Goal: Answer question/provide support: Share knowledge or assist other users

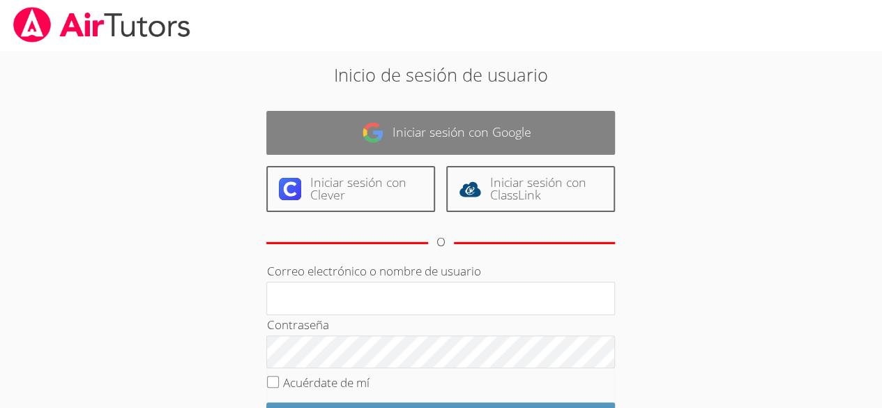
click at [384, 141] on link "Iniciar sesión con Google" at bounding box center [440, 133] width 349 height 44
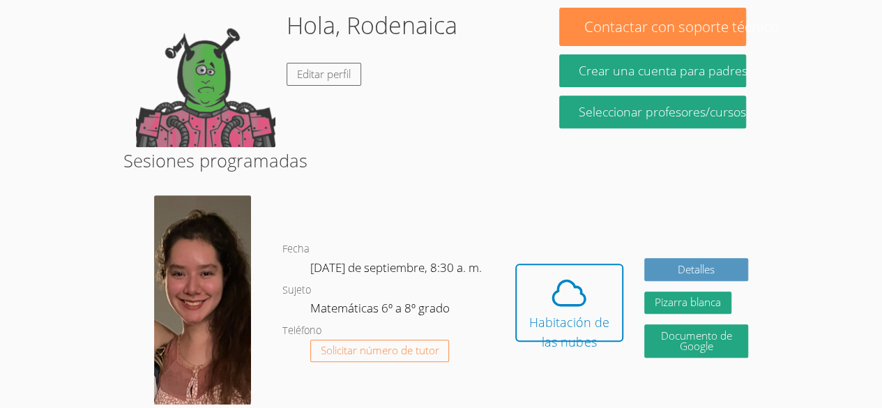
scroll to position [239, 0]
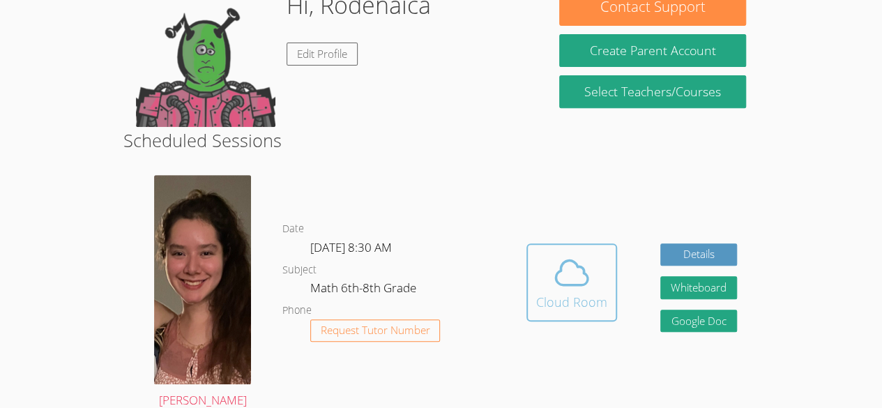
click at [570, 280] on icon at bounding box center [571, 272] width 39 height 39
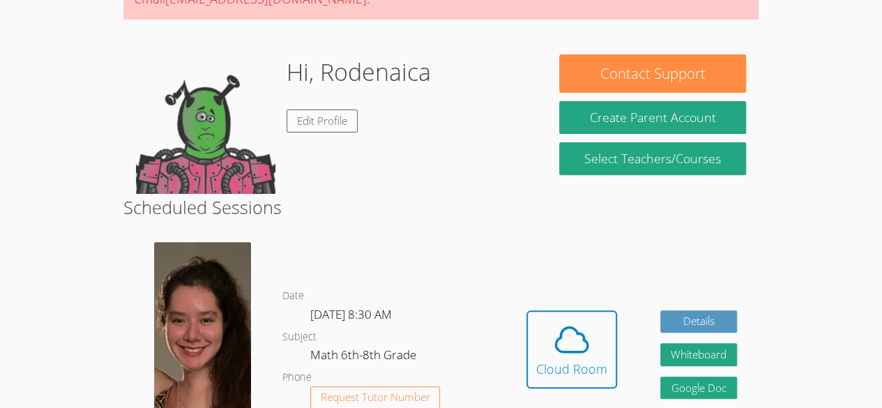
scroll to position [172, 0]
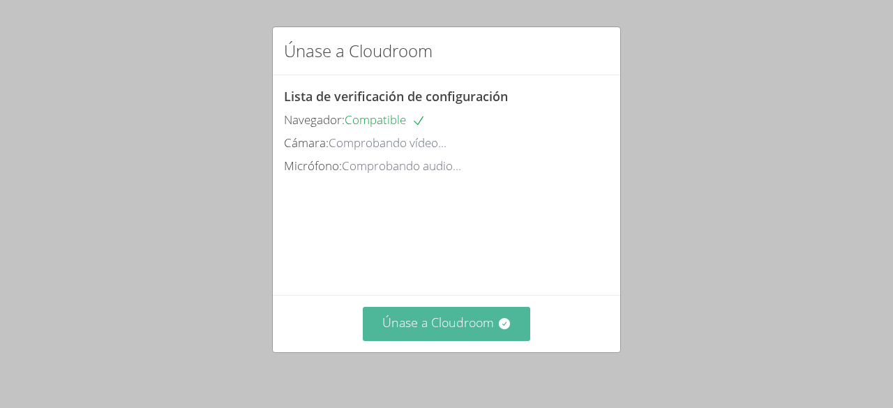
click at [504, 321] on icon at bounding box center [504, 324] width 14 height 14
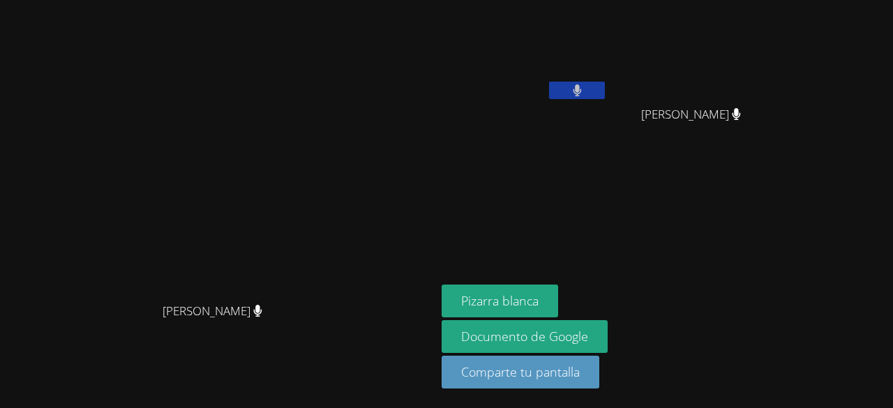
click at [785, 167] on aside "Rodenaica Prophilus [PERSON_NAME] [PERSON_NAME] Pizarra blanca Documento de Goo…" at bounding box center [610, 204] width 349 height 408
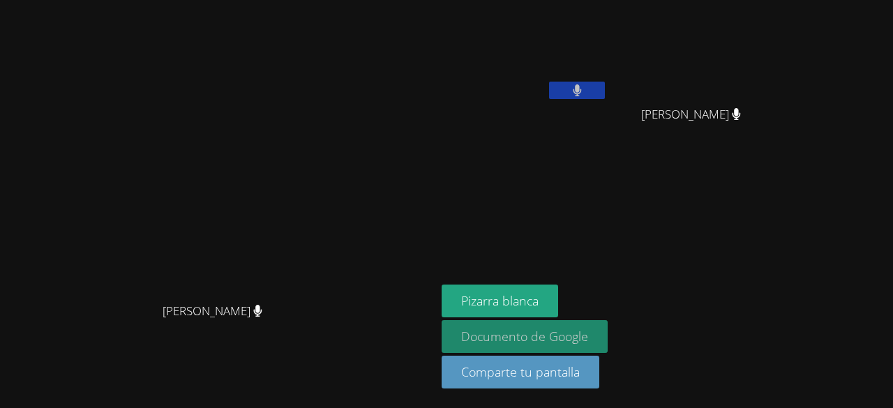
click at [518, 324] on link "Documento de Google" at bounding box center [525, 336] width 166 height 33
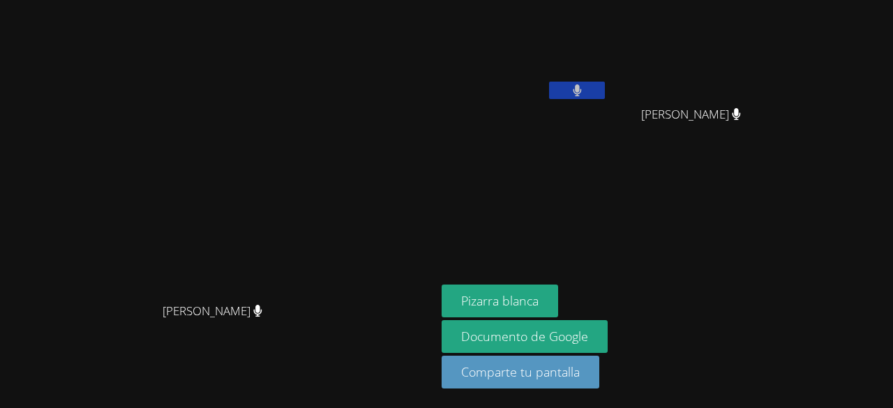
click at [407, 2] on main "[PERSON_NAME] [PERSON_NAME]" at bounding box center [218, 204] width 436 height 408
click at [540, 8] on video at bounding box center [525, 52] width 166 height 93
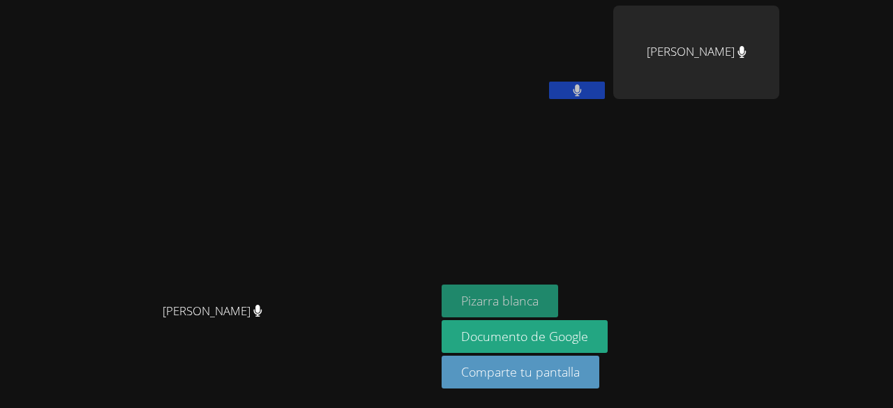
click at [539, 296] on font "Pizarra blanca" at bounding box center [499, 300] width 77 height 17
click at [299, 237] on video at bounding box center [218, 176] width 209 height 239
click at [581, 91] on icon at bounding box center [577, 90] width 8 height 12
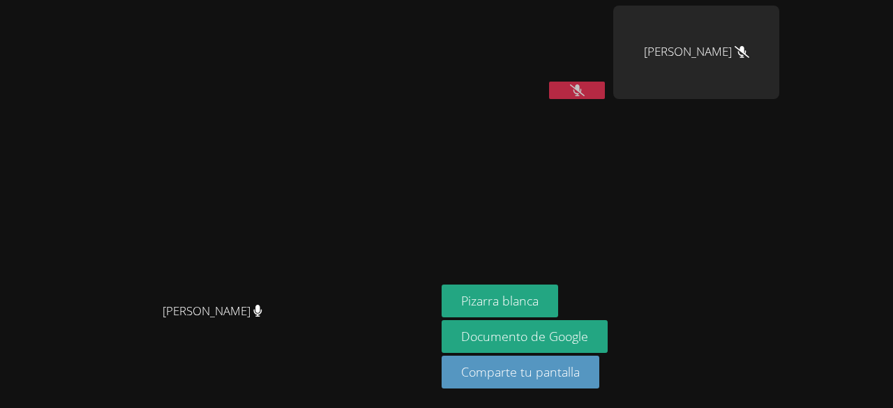
click at [323, 100] on video at bounding box center [218, 176] width 209 height 239
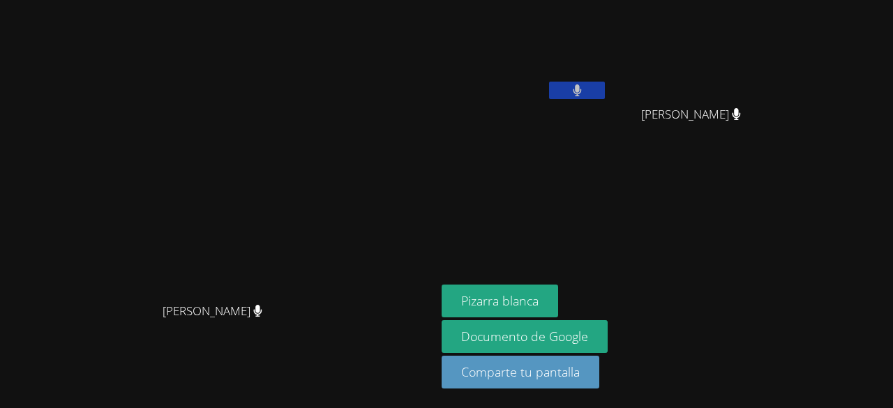
click at [575, 93] on button at bounding box center [577, 90] width 56 height 17
click at [608, 36] on video at bounding box center [525, 52] width 166 height 93
click at [605, 89] on button at bounding box center [577, 90] width 56 height 17
click at [557, 86] on button at bounding box center [577, 90] width 56 height 17
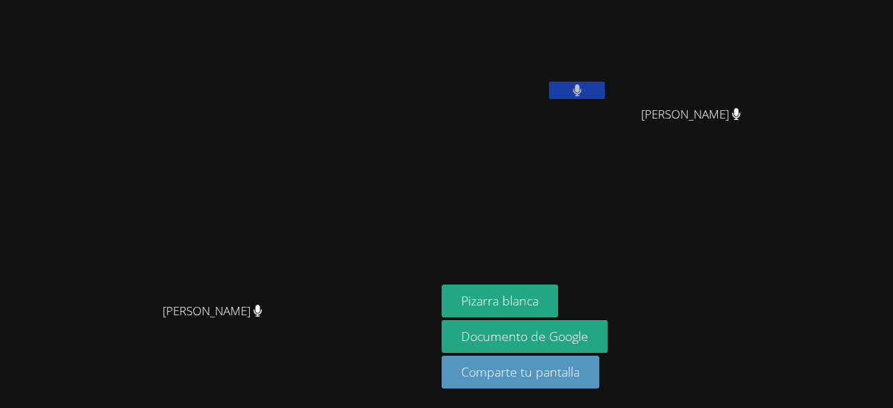
click at [557, 86] on button at bounding box center [577, 90] width 56 height 17
click at [533, 45] on video at bounding box center [525, 52] width 166 height 93
click at [29, 379] on div "[PERSON_NAME] [PERSON_NAME]" at bounding box center [218, 204] width 425 height 397
click at [589, 83] on button at bounding box center [577, 90] width 56 height 17
click at [605, 97] on button at bounding box center [577, 90] width 56 height 17
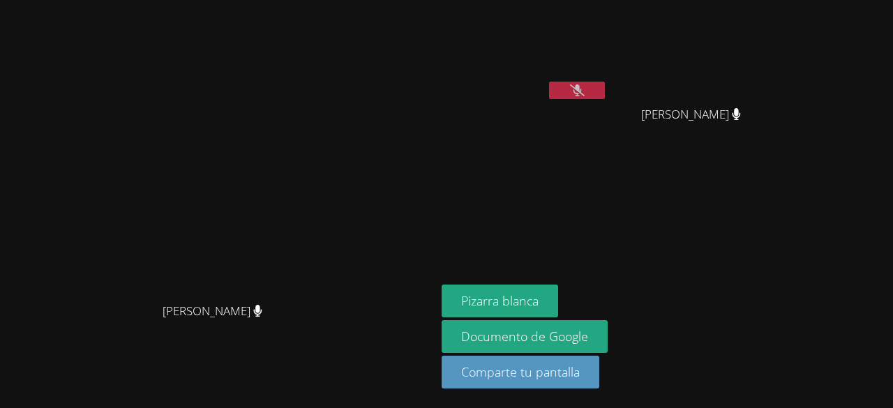
click at [593, 93] on button at bounding box center [577, 90] width 56 height 17
click at [605, 88] on button at bounding box center [577, 90] width 56 height 17
click at [585, 87] on icon at bounding box center [577, 90] width 15 height 12
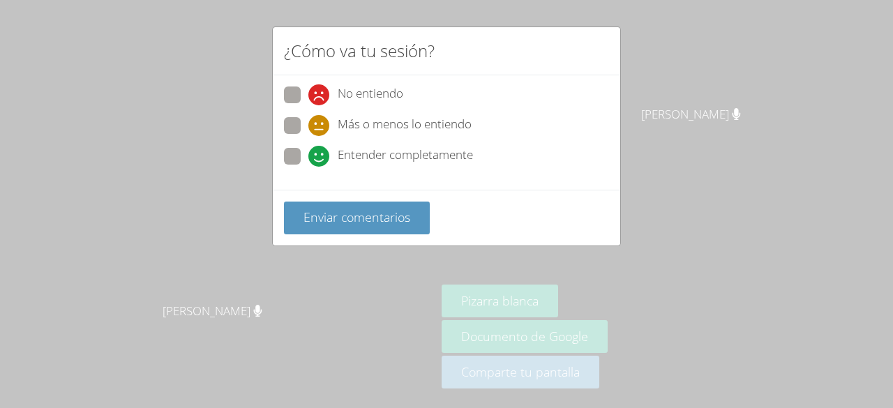
click at [308, 167] on span at bounding box center [308, 167] width 0 height 0
click at [308, 153] on input "Entender completamente" at bounding box center [314, 154] width 12 height 12
radio input "true"
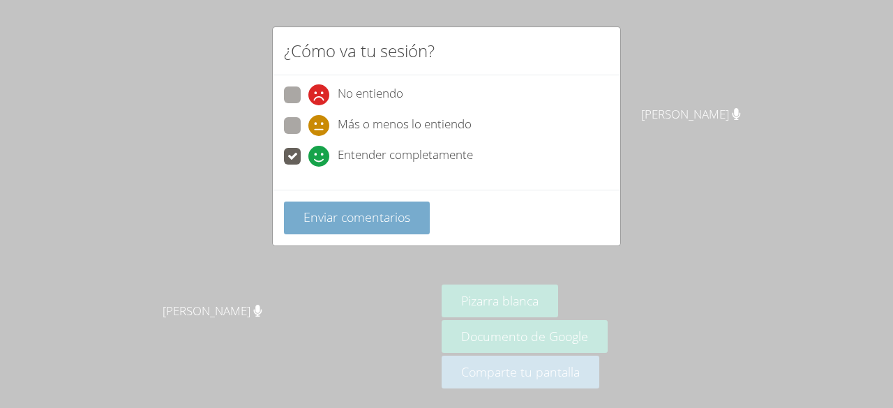
click at [318, 210] on font "Enviar comentarios" at bounding box center [356, 217] width 107 height 17
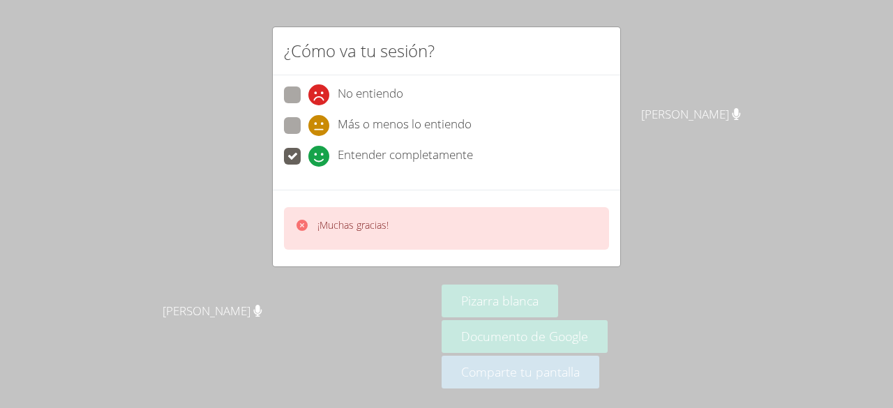
click at [469, 232] on div "¡Muchas gracias!" at bounding box center [446, 228] width 325 height 43
click at [301, 127] on label "Más o menos lo entiendo" at bounding box center [378, 126] width 188 height 19
click at [308, 127] on input "Más o menos lo entiendo" at bounding box center [314, 123] width 12 height 12
radio input "true"
click at [361, 239] on div "¡Muchas gracias!" at bounding box center [446, 228] width 325 height 43
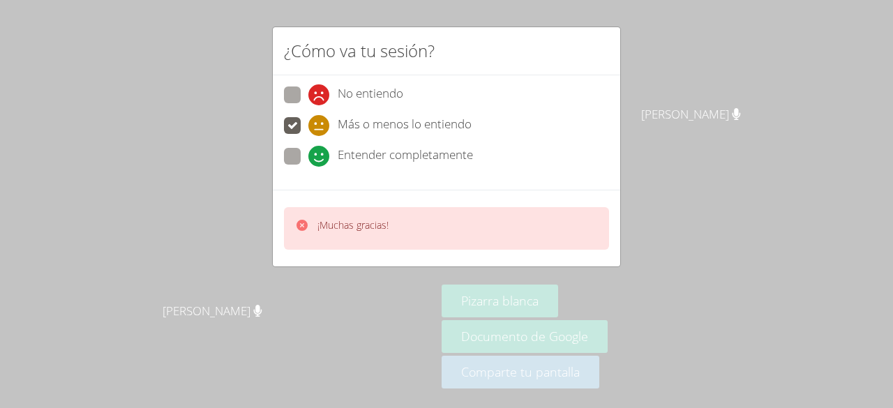
click at [366, 225] on font "¡Muchas gracias!" at bounding box center [352, 224] width 71 height 13
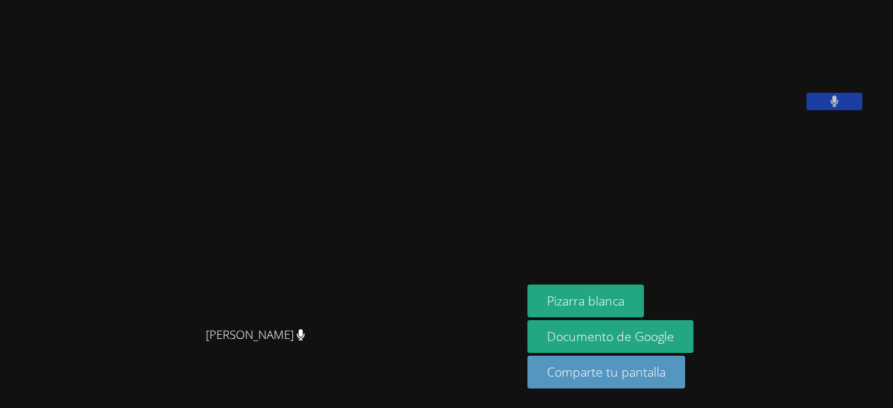
click at [806, 110] on button at bounding box center [834, 101] width 56 height 17
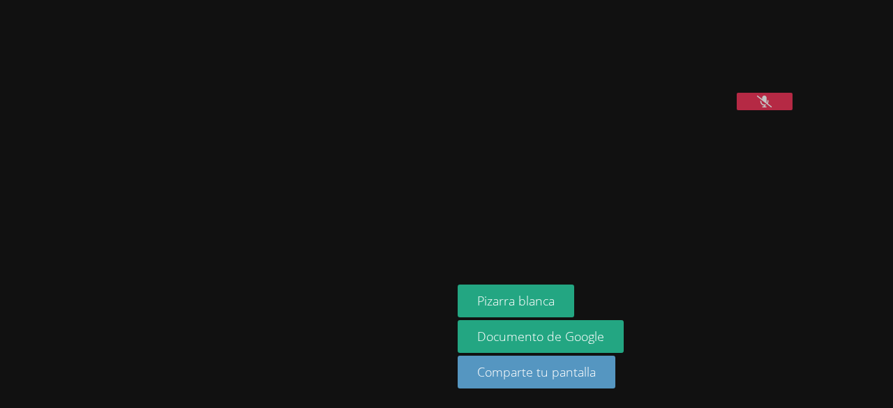
click at [757, 107] on icon at bounding box center [764, 102] width 15 height 12
